Goal: Find specific page/section: Find specific page/section

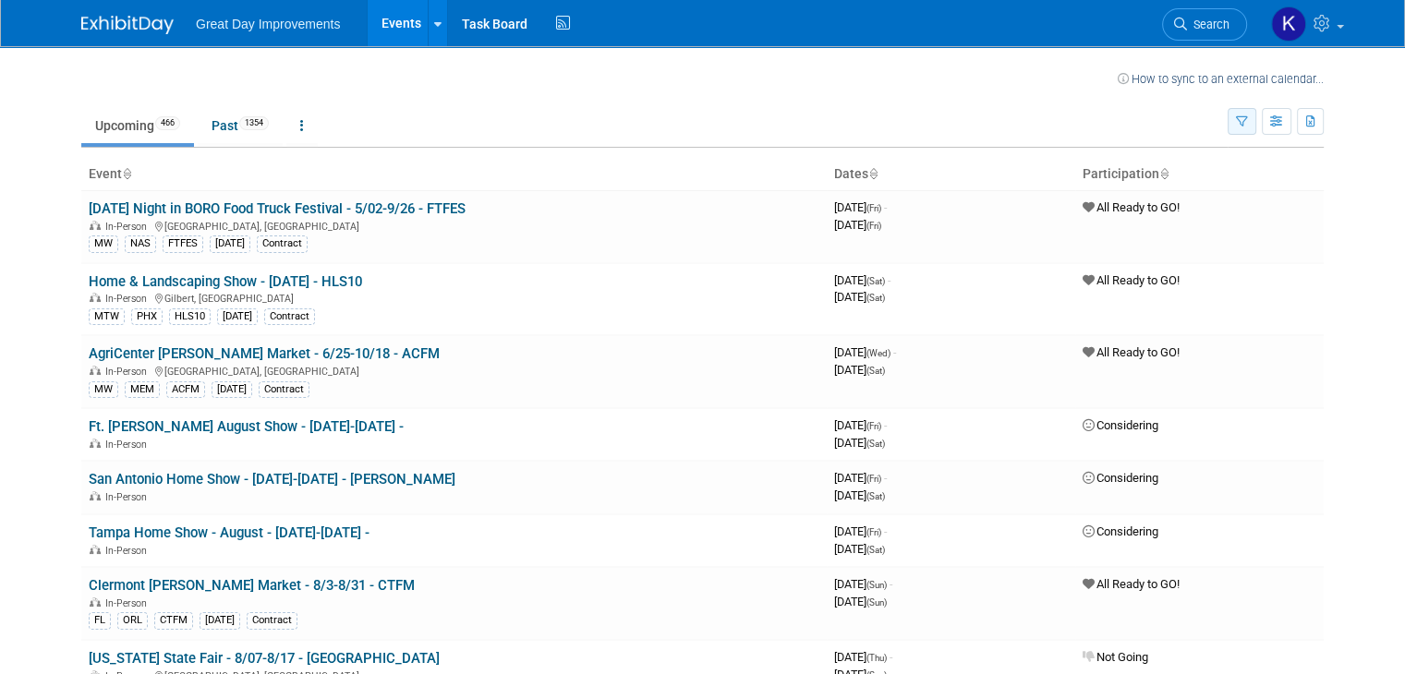
click at [1248, 121] on icon "button" at bounding box center [1242, 122] width 12 height 12
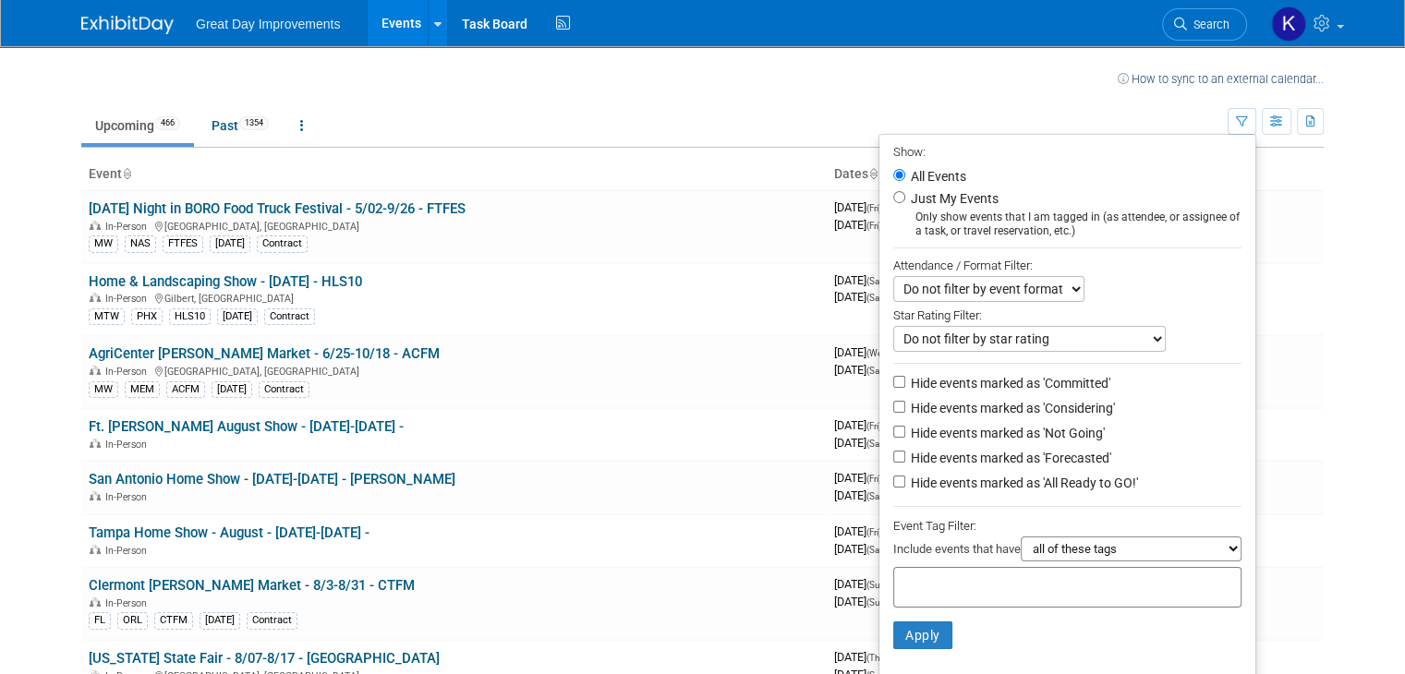
click at [975, 568] on div at bounding box center [1067, 587] width 348 height 41
click at [976, 577] on input "text" at bounding box center [976, 585] width 148 height 18
type input "gc"
click at [947, 649] on div "GC" at bounding box center [1031, 648] width 259 height 26
type input "GC"
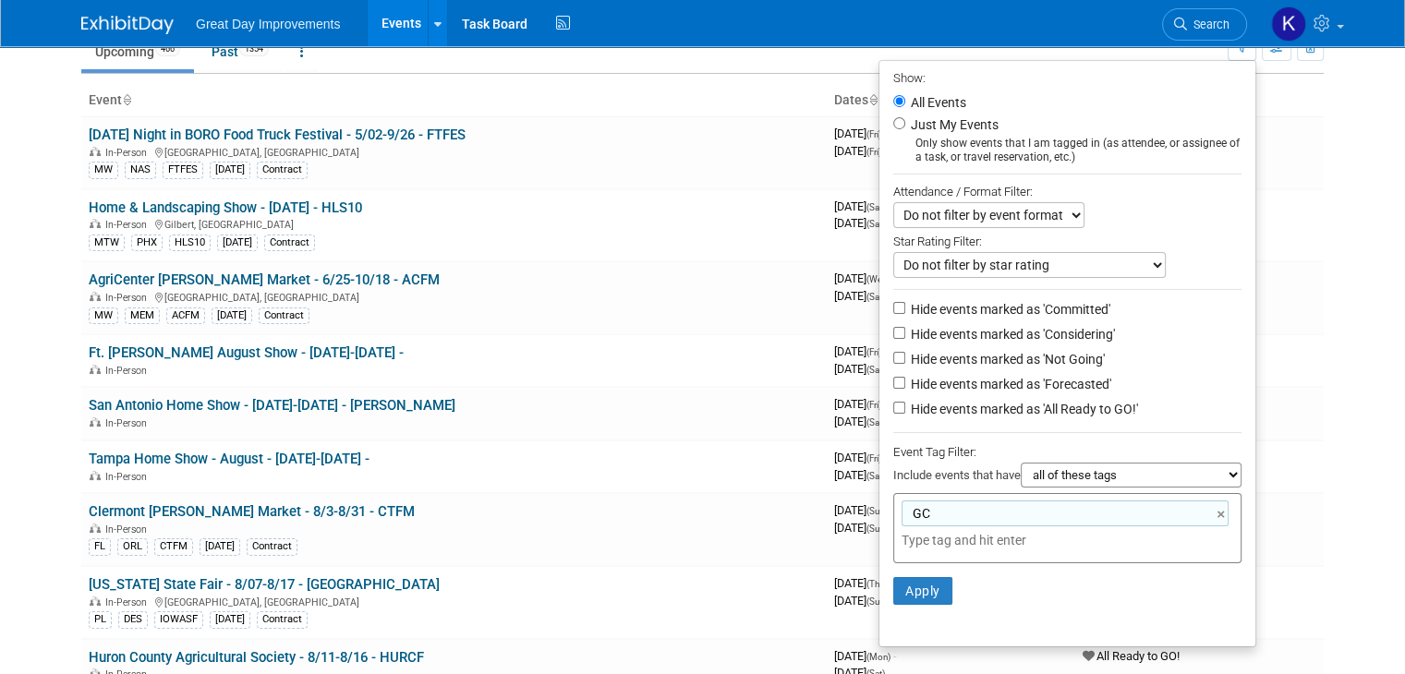
scroll to position [185, 0]
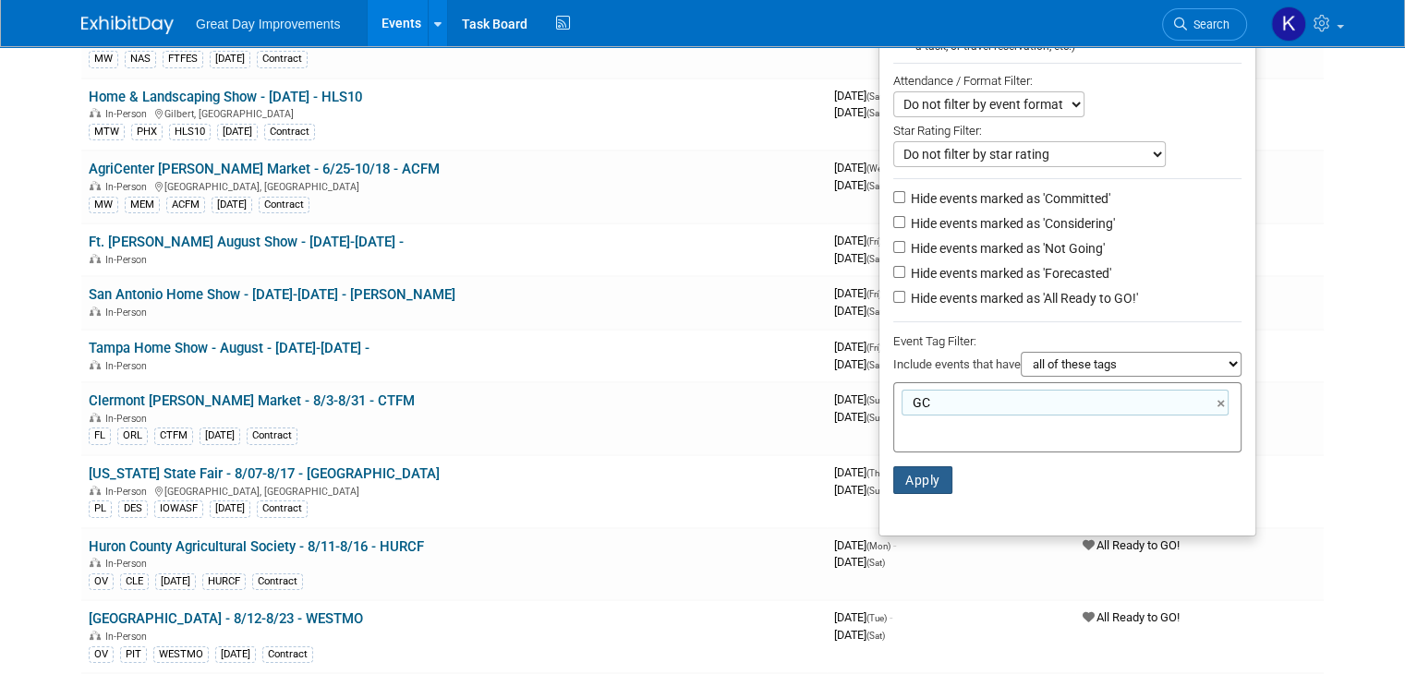
click at [915, 467] on button "Apply" at bounding box center [922, 481] width 59 height 28
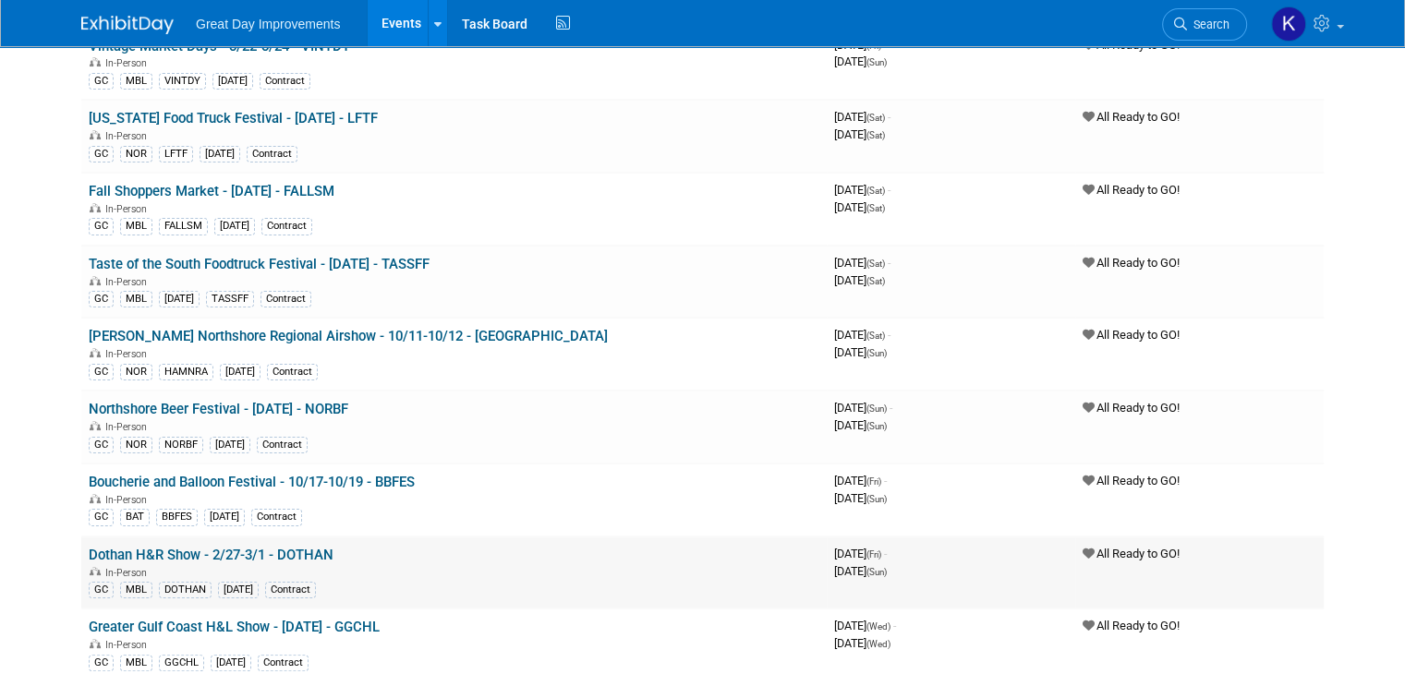
scroll to position [277, 0]
